Goal: Navigation & Orientation: Find specific page/section

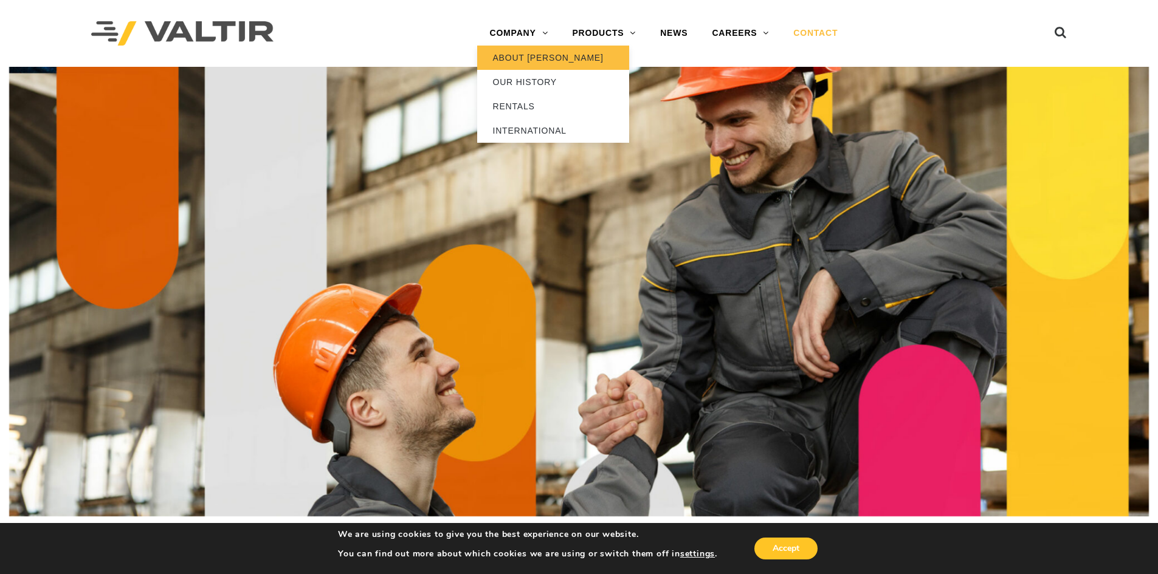
click at [514, 63] on link "ABOUT [PERSON_NAME]" at bounding box center [553, 58] width 152 height 24
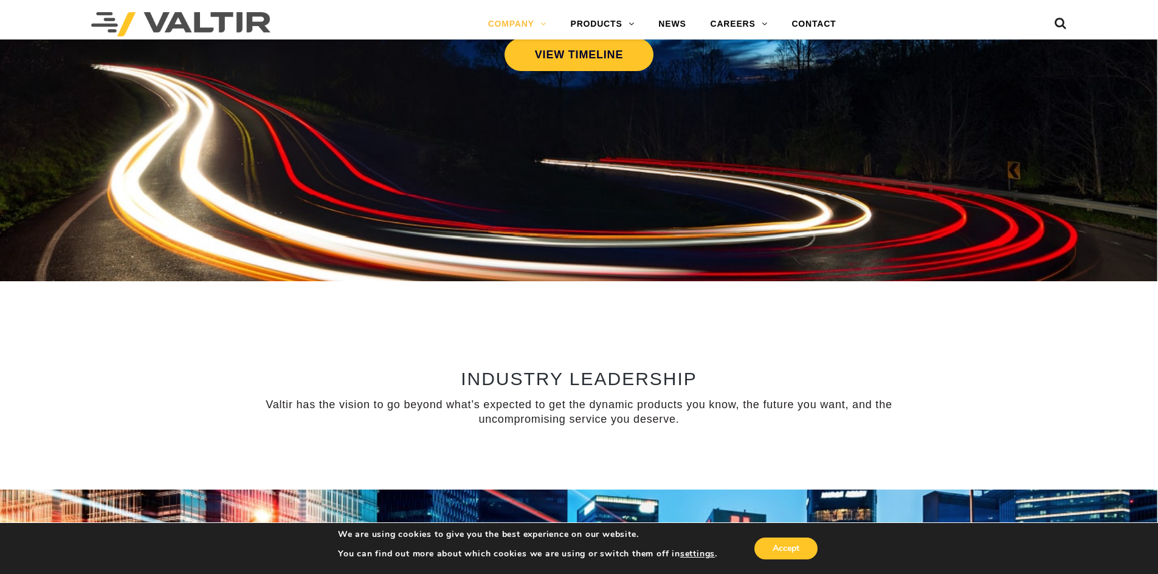
scroll to position [668, 0]
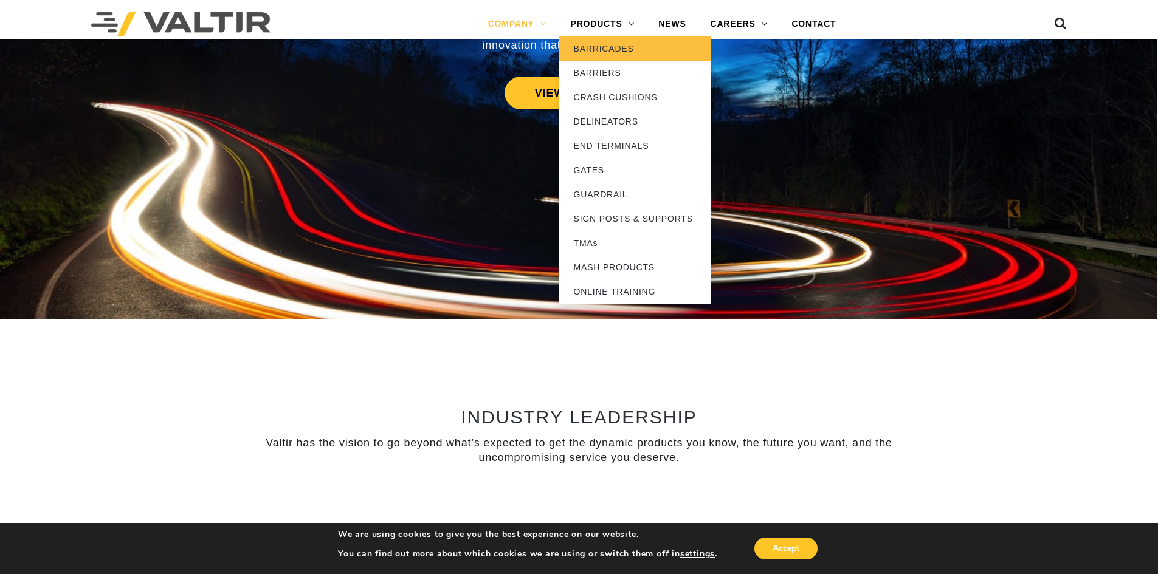
click at [594, 47] on link "BARRICADES" at bounding box center [634, 48] width 152 height 24
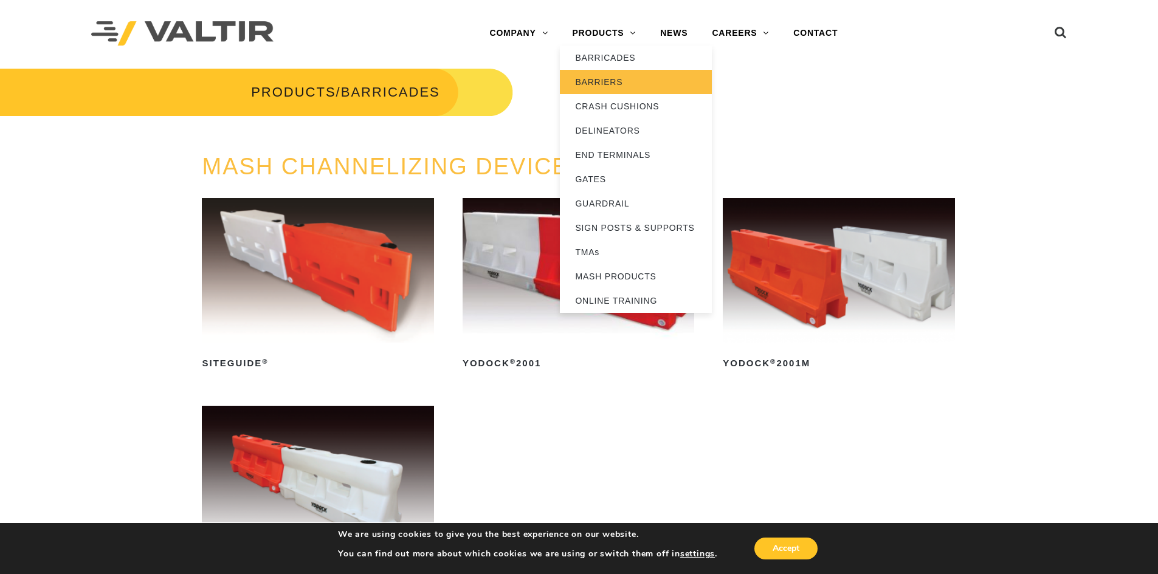
click at [588, 79] on link "BARRIERS" at bounding box center [636, 82] width 152 height 24
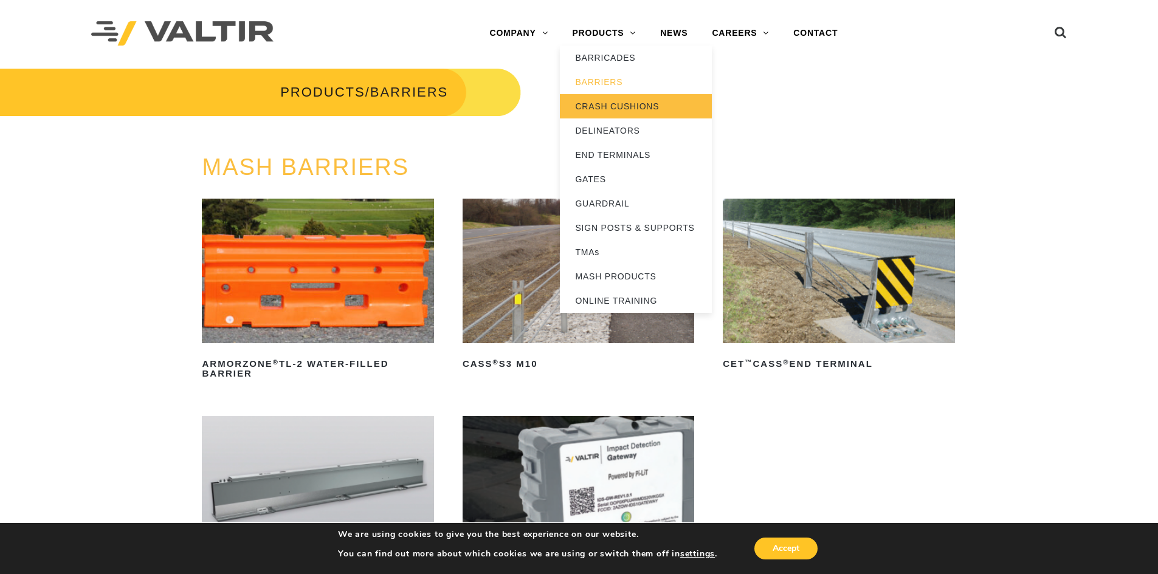
click at [597, 111] on link "CRASH CUSHIONS" at bounding box center [636, 106] width 152 height 24
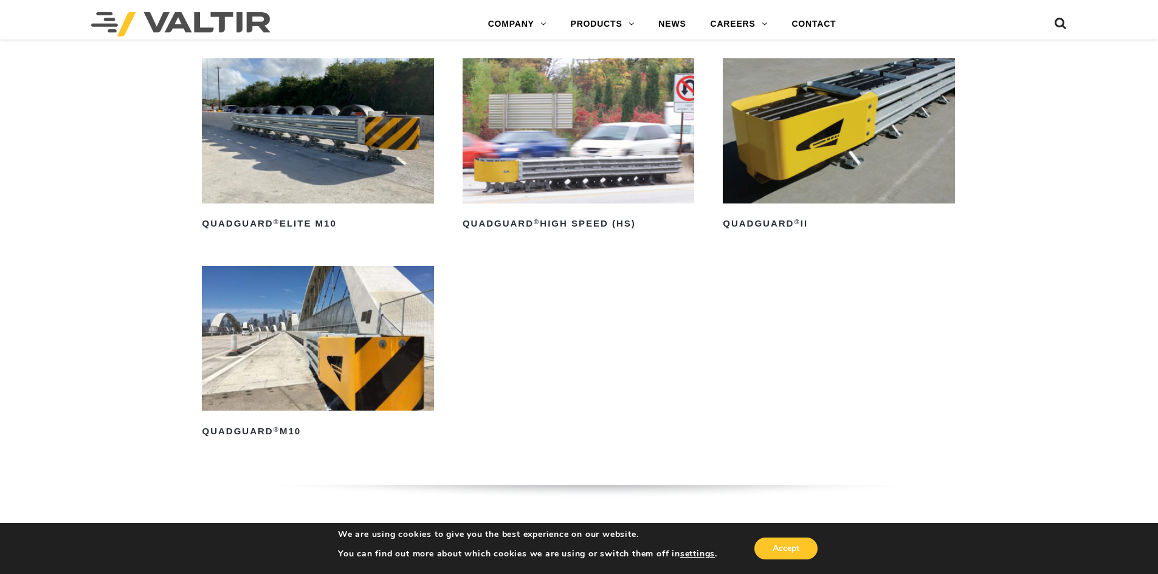
scroll to position [1094, 0]
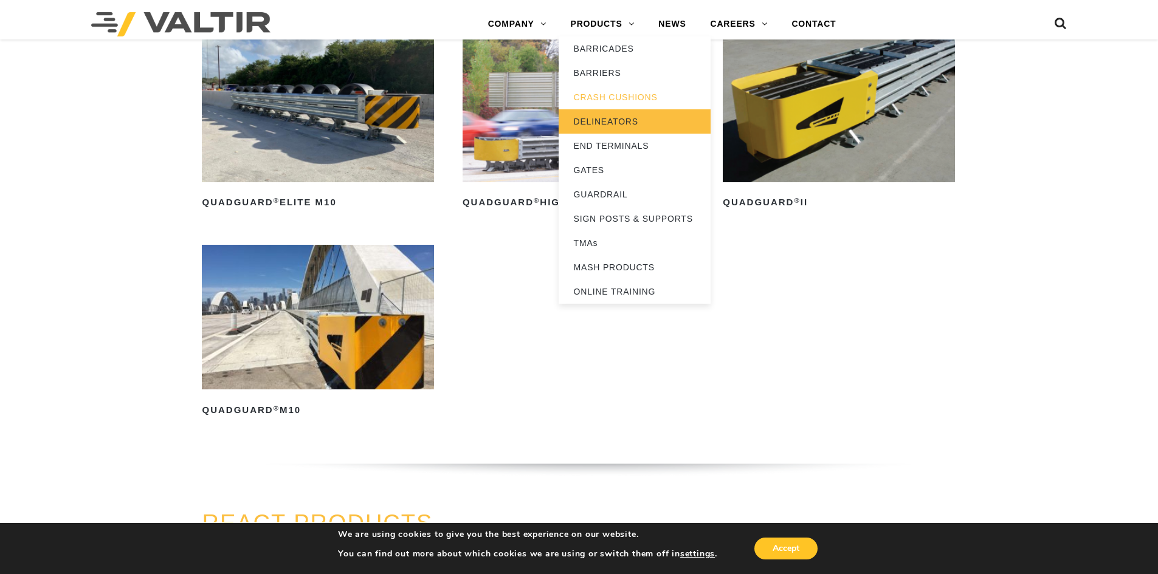
click at [591, 126] on link "DELINEATORS" at bounding box center [634, 121] width 152 height 24
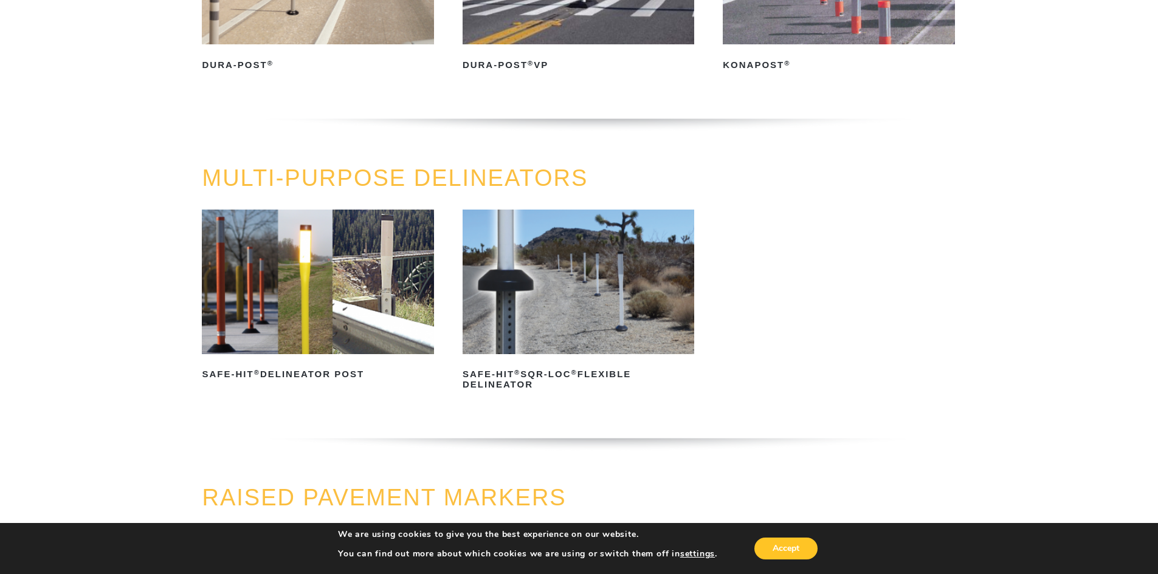
scroll to position [304, 0]
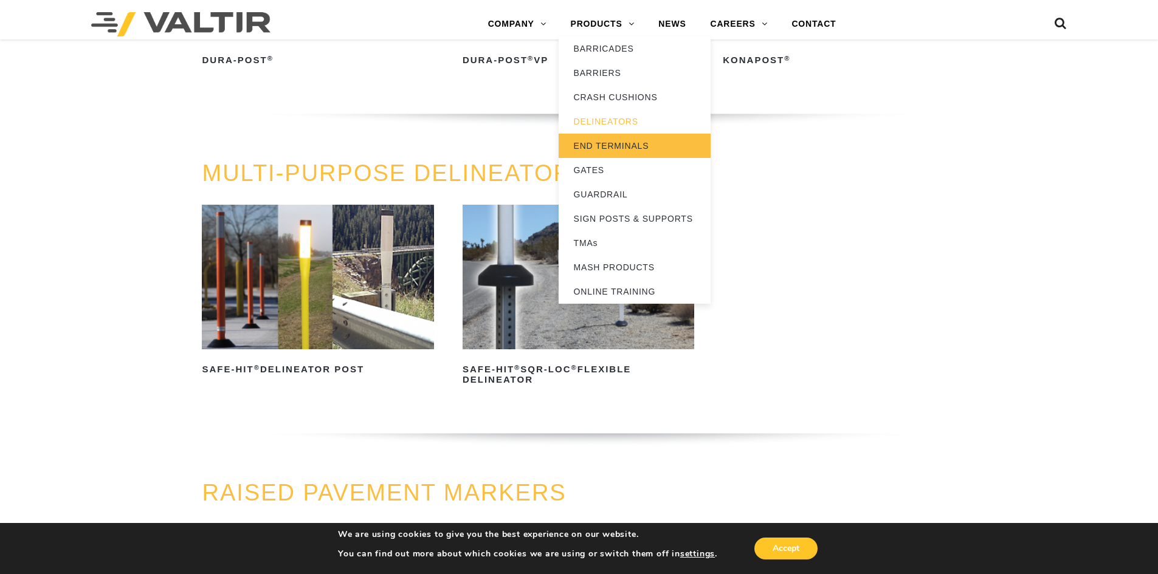
click at [615, 142] on link "END TERMINALS" at bounding box center [634, 146] width 152 height 24
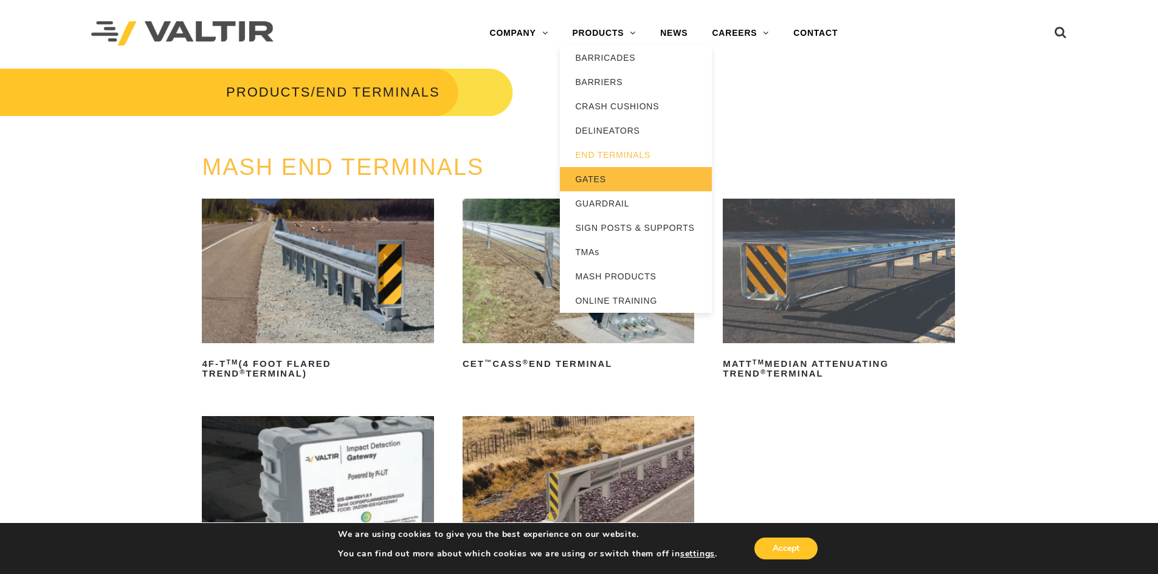
click at [606, 179] on link "GATES" at bounding box center [636, 179] width 152 height 24
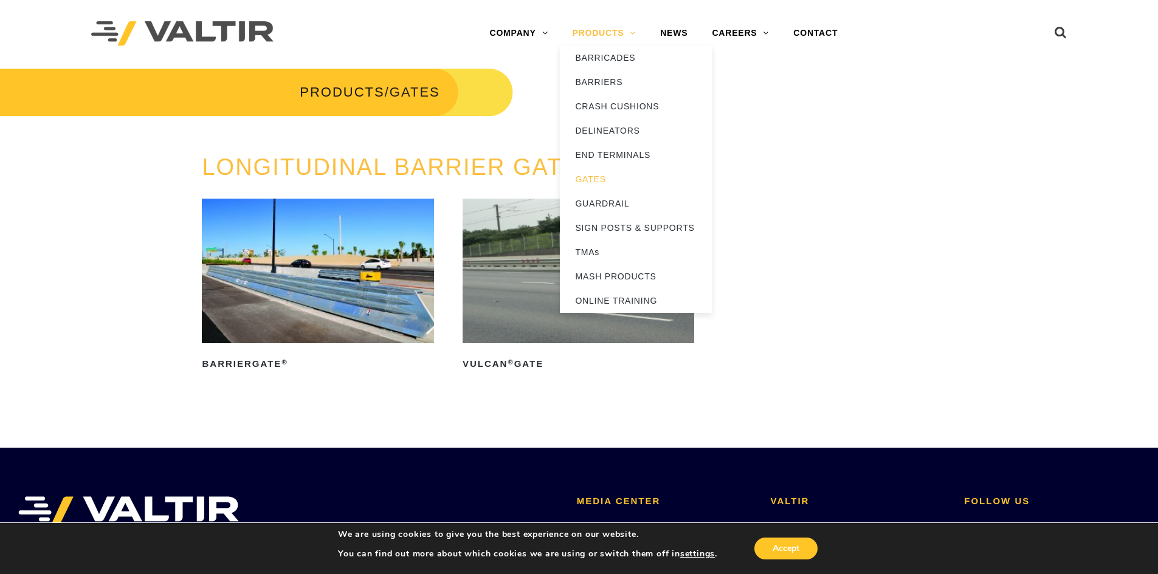
click at [584, 35] on link "PRODUCTS" at bounding box center [604, 33] width 88 height 24
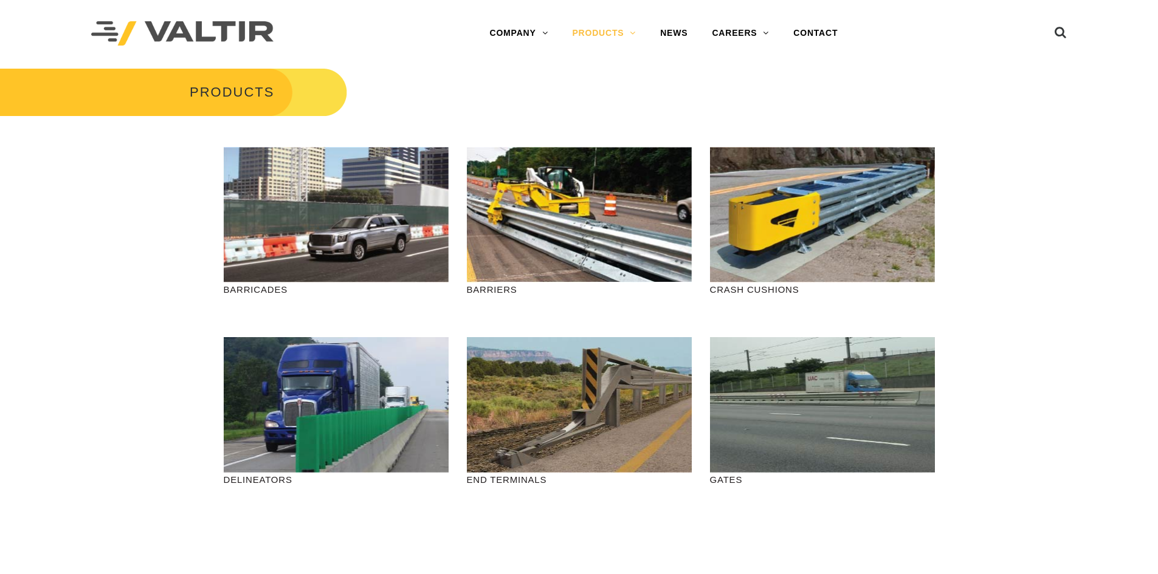
click at [584, 35] on link "PRODUCTS" at bounding box center [604, 33] width 88 height 24
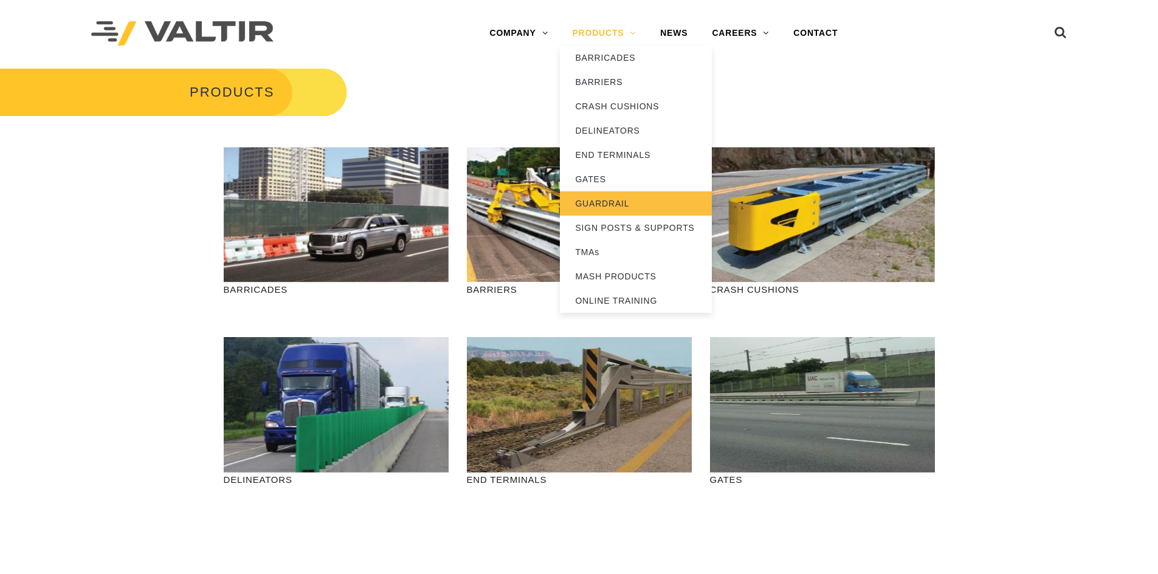
click at [591, 210] on link "GUARDRAIL" at bounding box center [636, 203] width 152 height 24
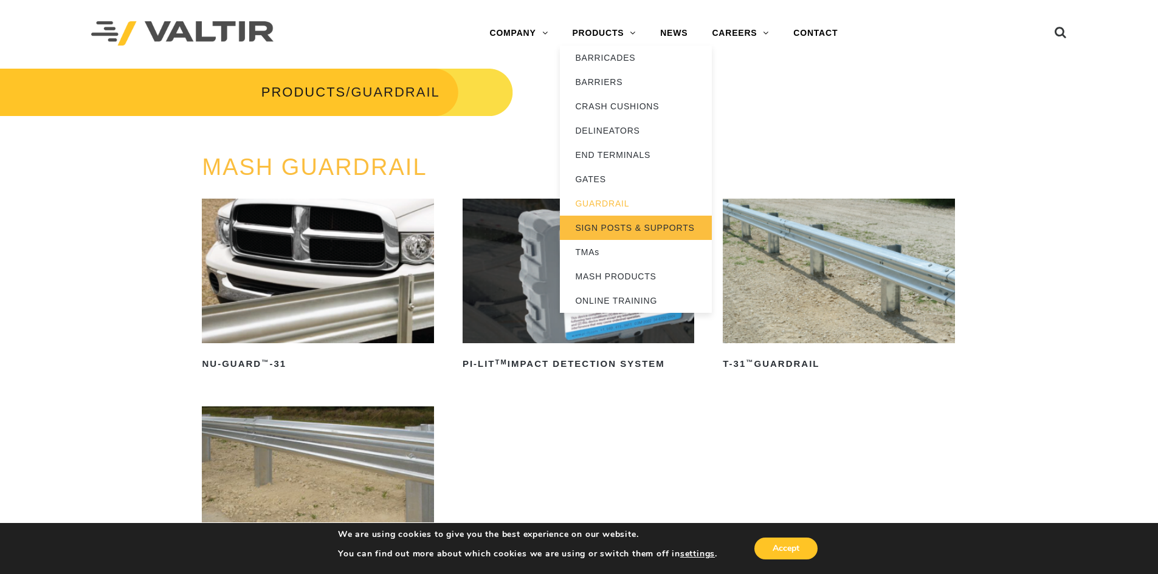
click at [592, 230] on link "SIGN POSTS & SUPPORTS" at bounding box center [636, 228] width 152 height 24
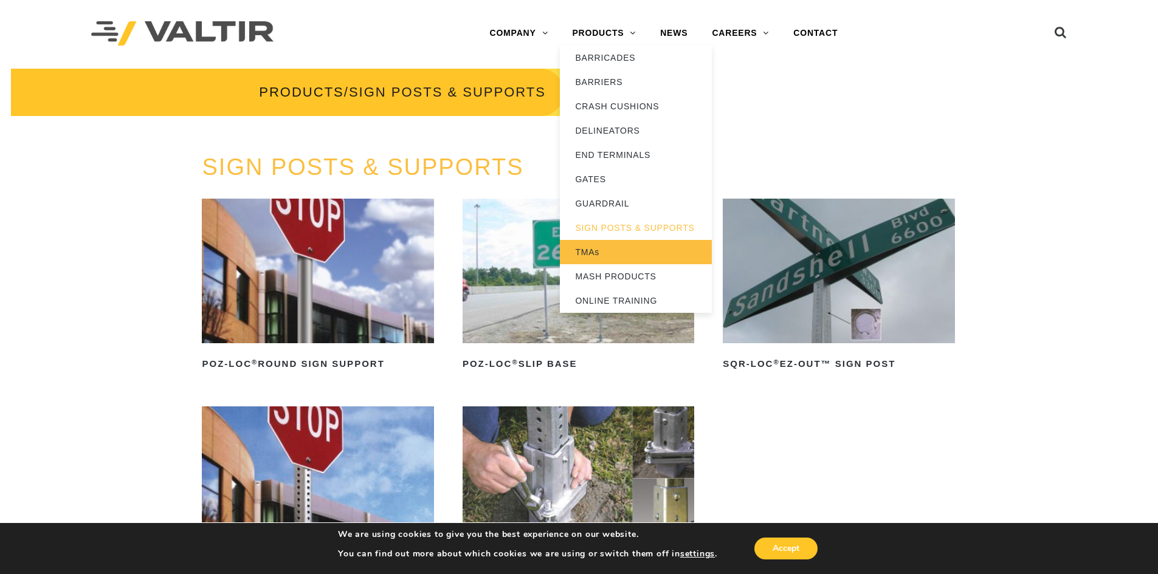
click at [589, 250] on link "TMAs" at bounding box center [636, 252] width 152 height 24
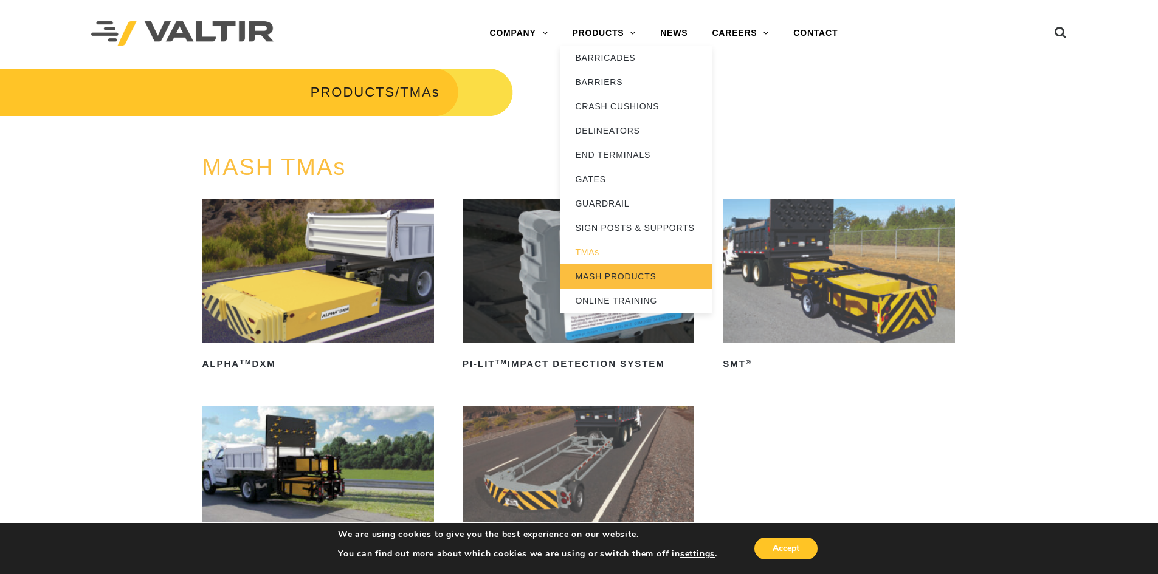
click at [602, 278] on link "MASH PRODUCTS" at bounding box center [636, 276] width 152 height 24
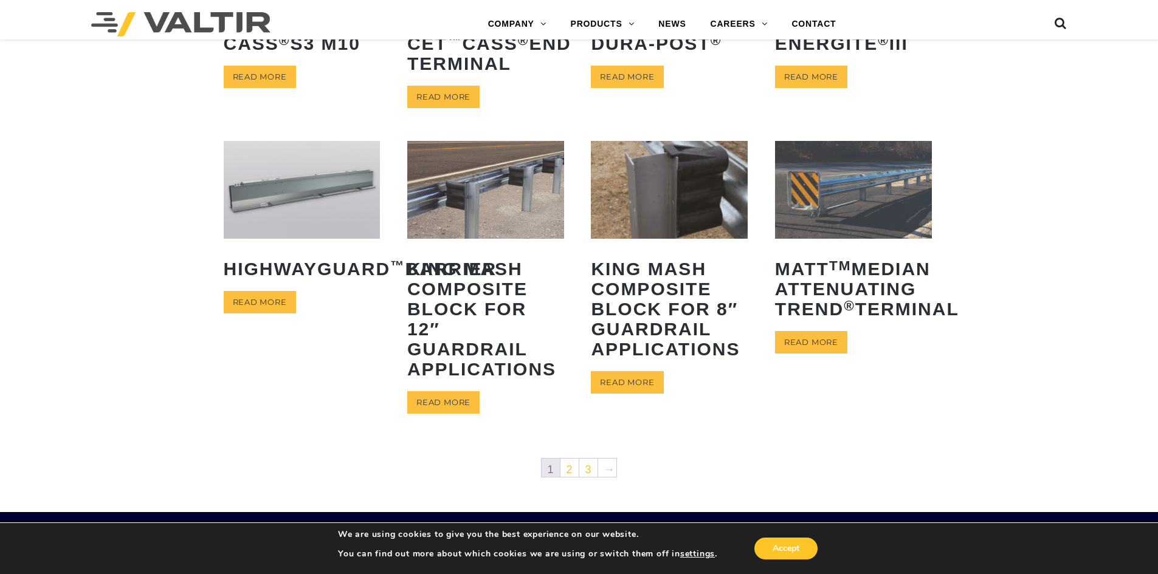
scroll to position [486, 0]
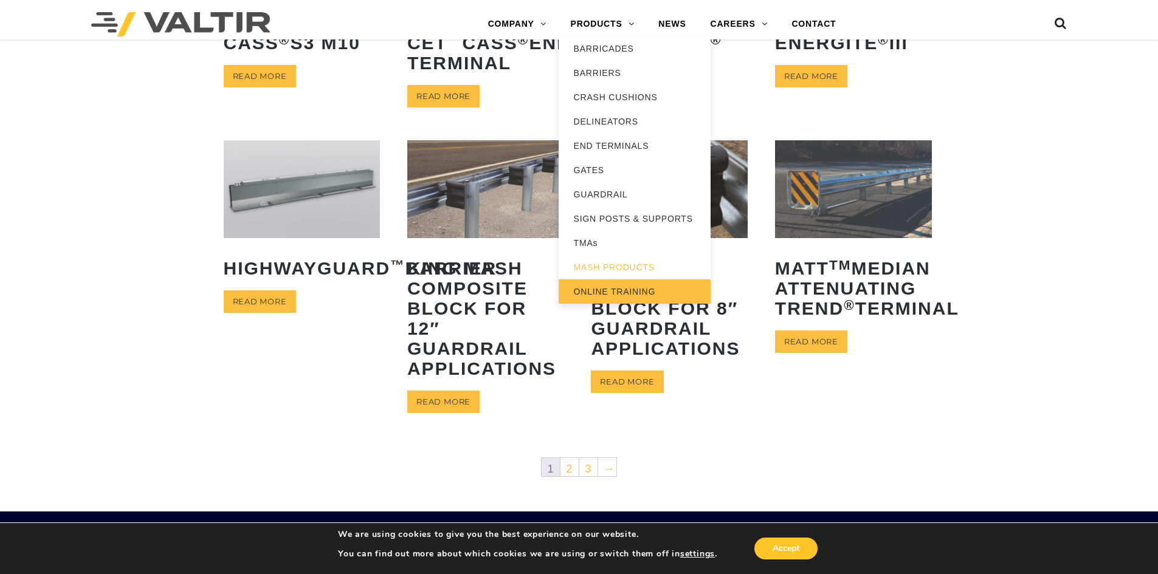
click at [613, 297] on link "ONLINE TRAINING" at bounding box center [634, 292] width 152 height 24
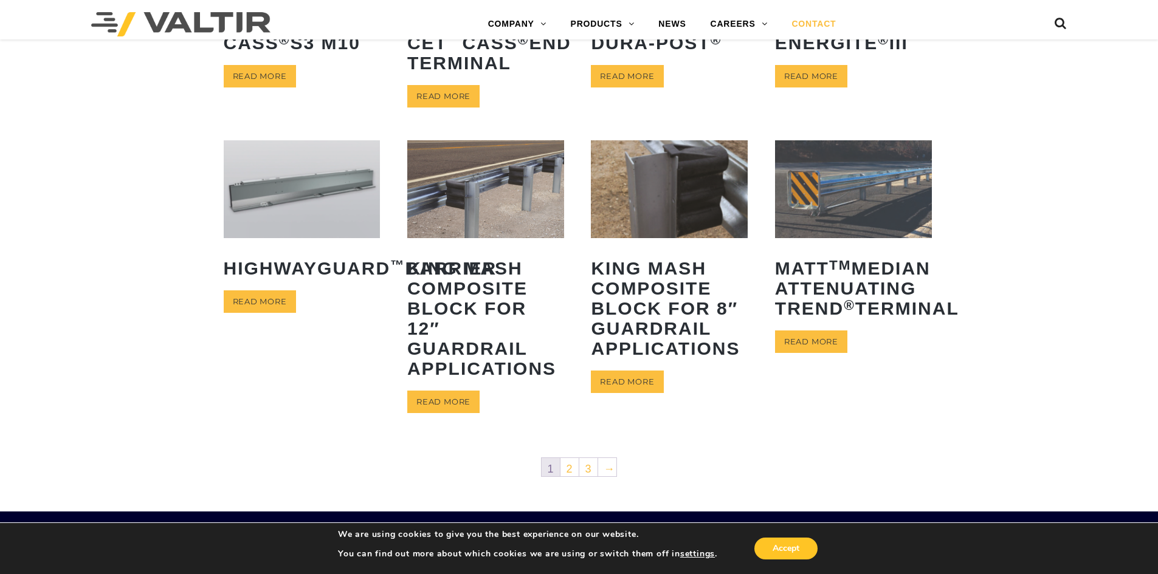
click at [807, 20] on link "CONTACT" at bounding box center [813, 24] width 69 height 24
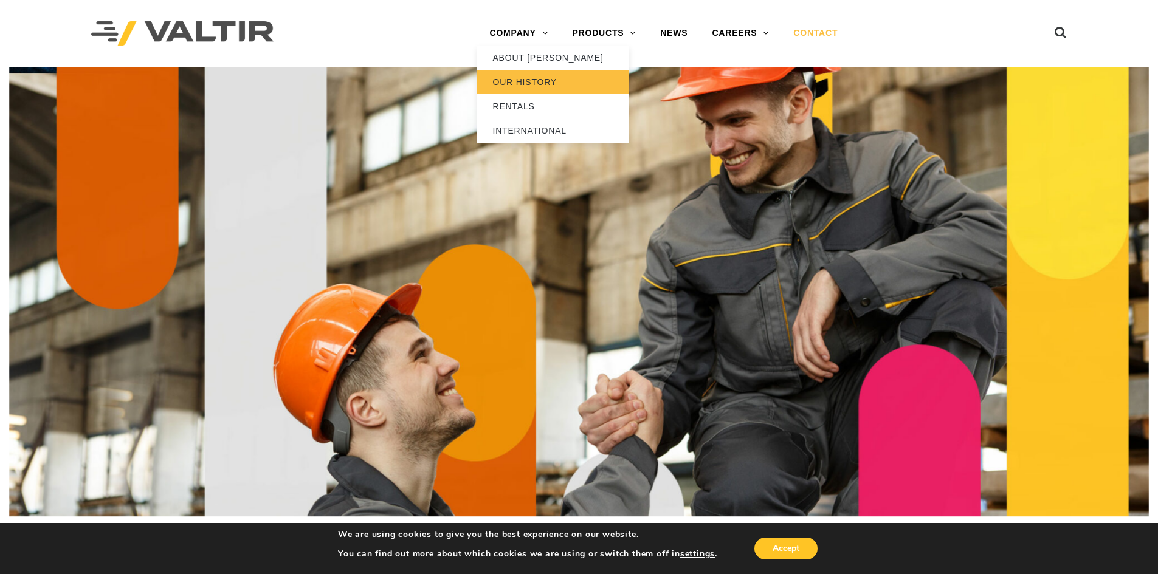
click at [523, 81] on link "OUR HISTORY" at bounding box center [553, 82] width 152 height 24
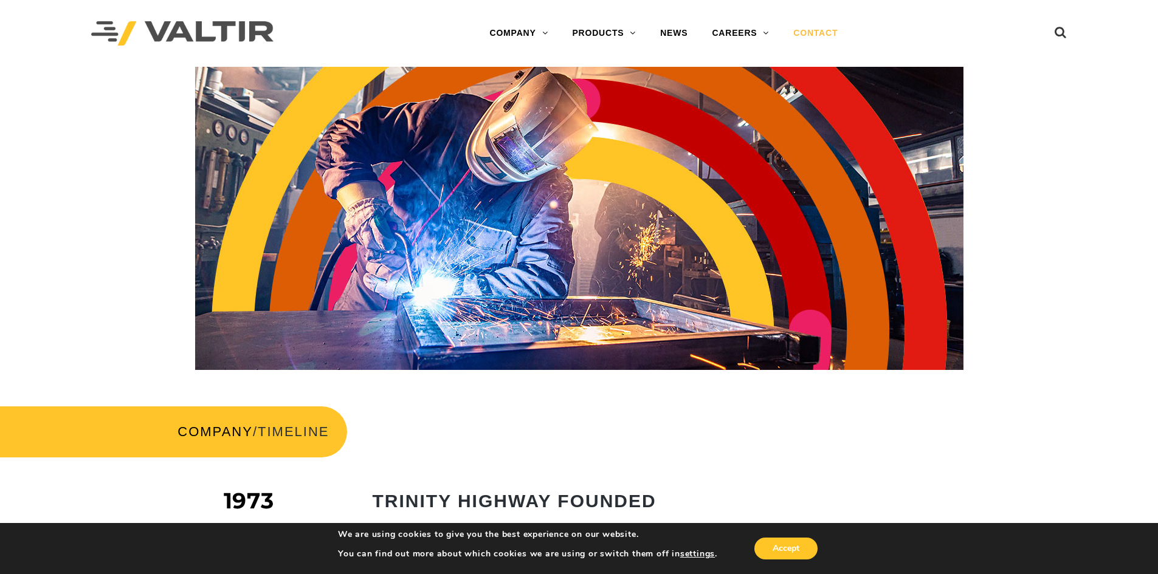
click at [802, 38] on link "CONTACT" at bounding box center [815, 33] width 69 height 24
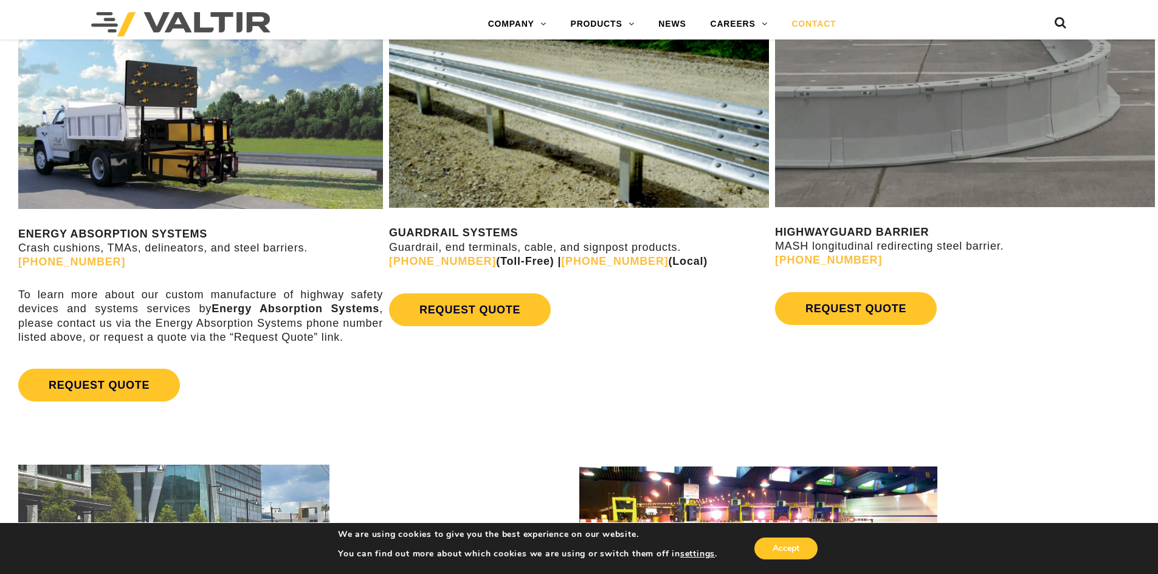
scroll to position [729, 0]
